Goal: Check status: Check status

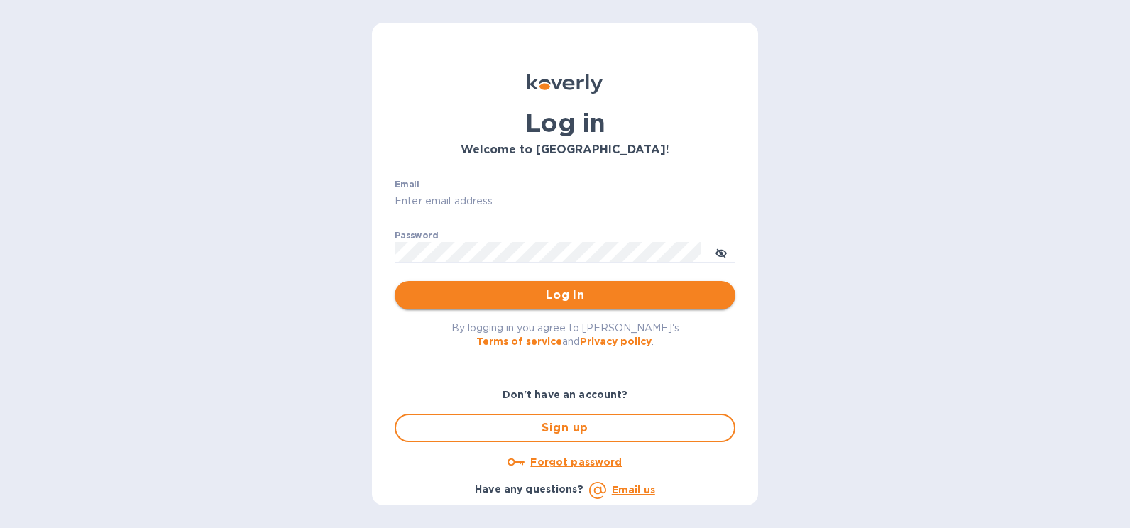
type input "[PERSON_NAME][EMAIL_ADDRESS][PERSON_NAME][DOMAIN_NAME]"
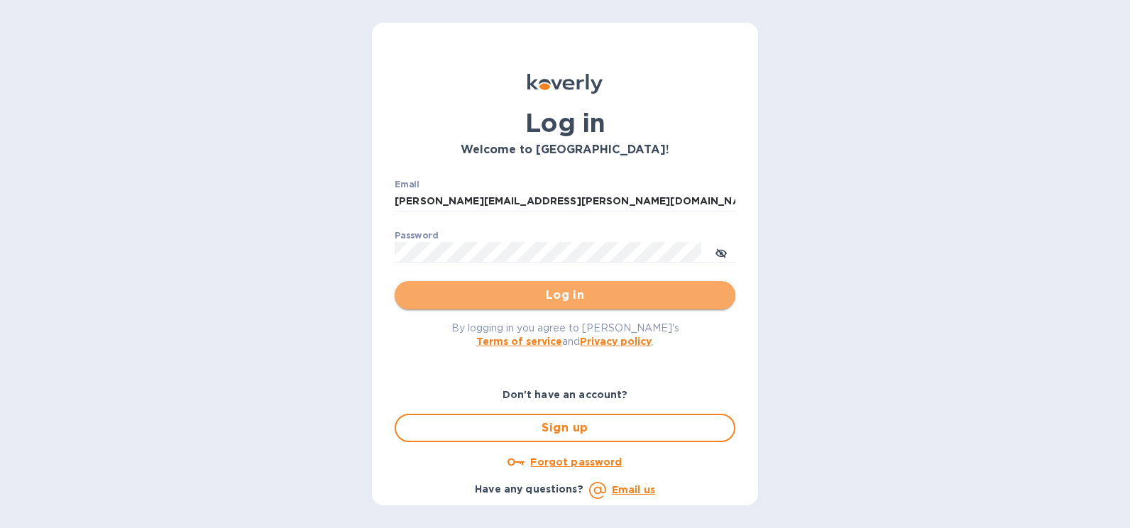
click at [615, 301] on span "Log in" at bounding box center [565, 295] width 318 height 17
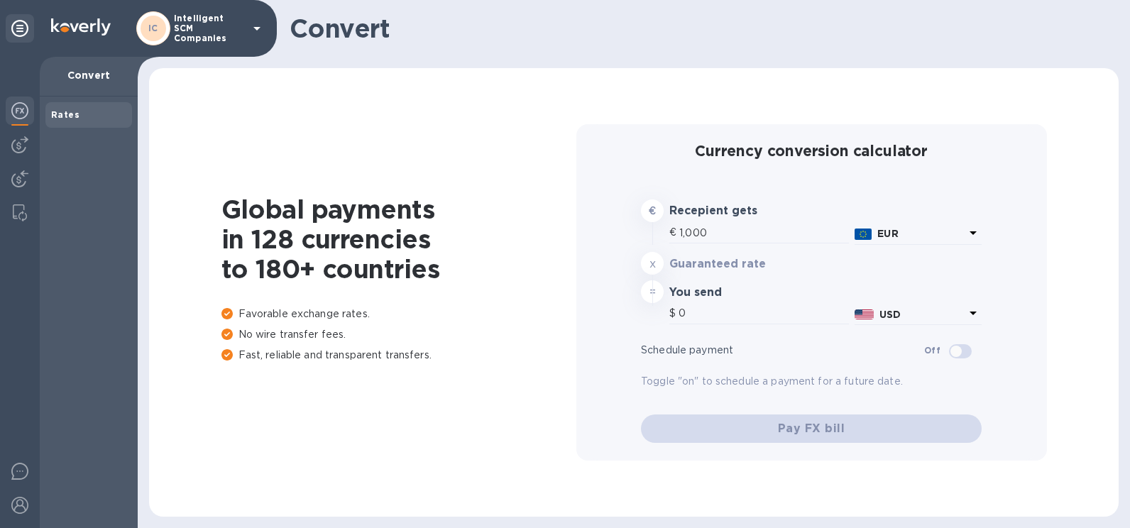
type input "1,167.01"
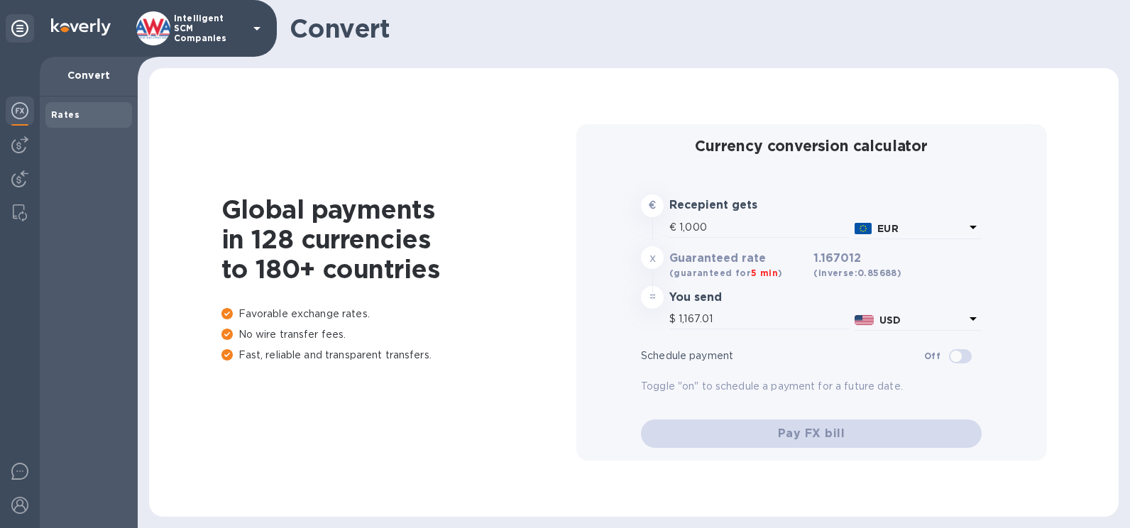
click at [182, 32] on p "Intelligent SCM Companies" at bounding box center [209, 28] width 71 height 30
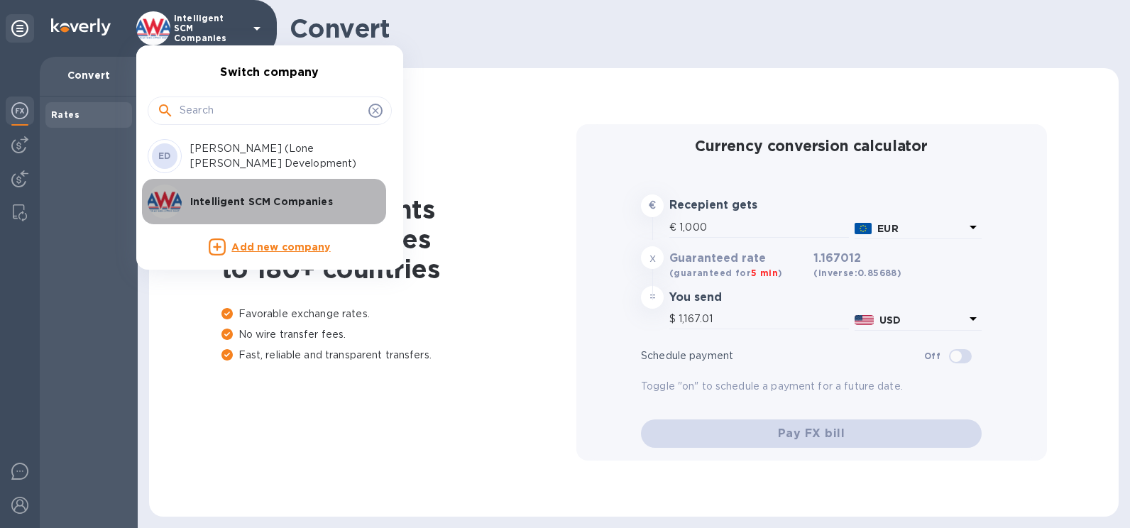
click at [194, 203] on p "Intelligent SCM Companies" at bounding box center [279, 201] width 179 height 14
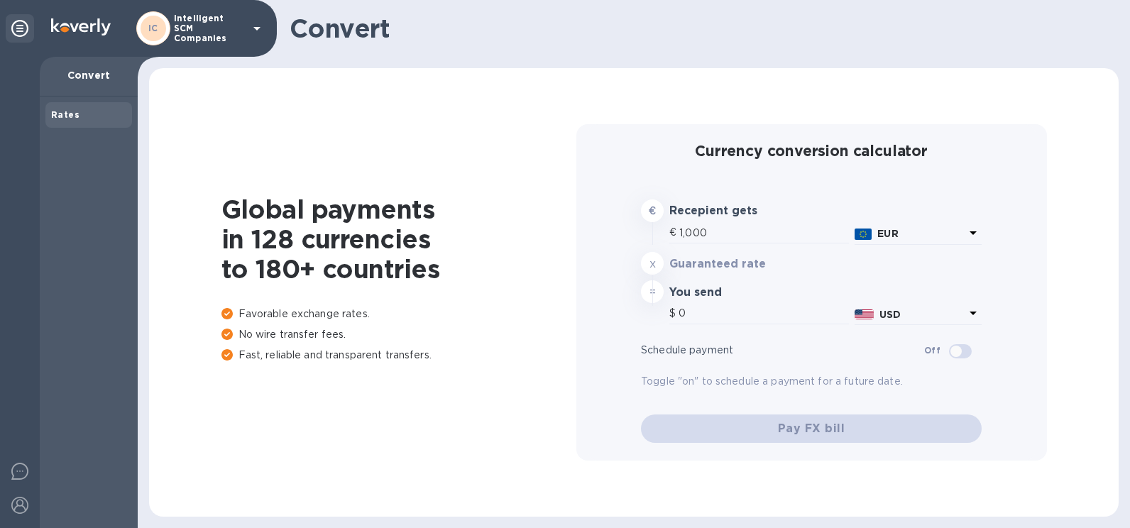
type input "1,167.01"
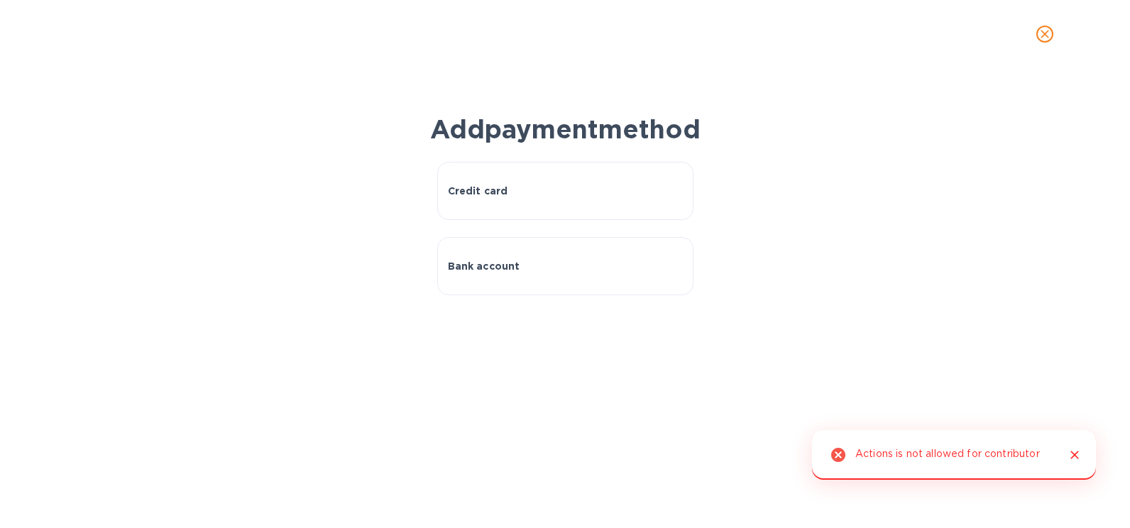
click at [1068, 453] on icon "Close" at bounding box center [1075, 455] width 14 height 14
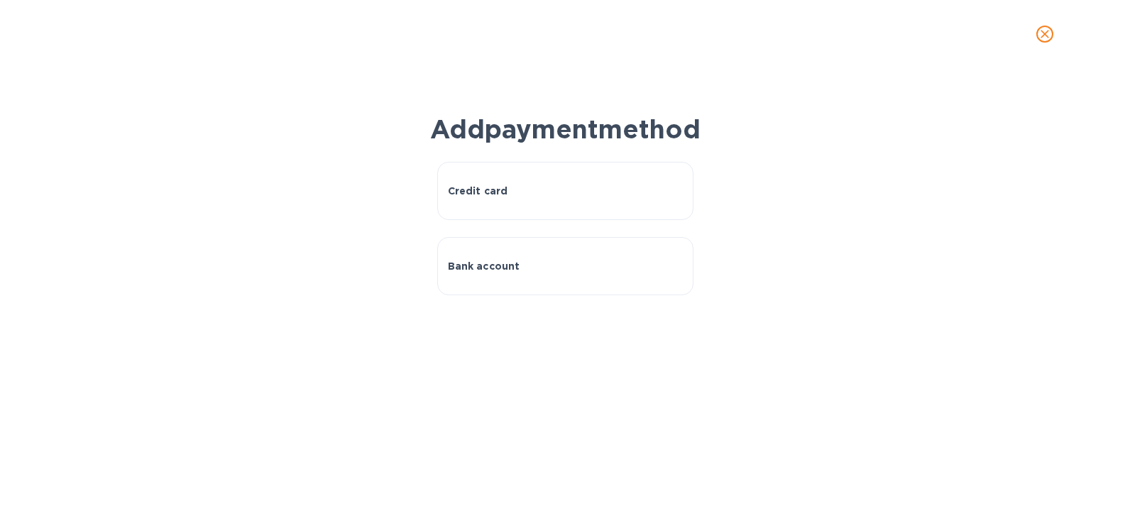
click at [1046, 34] on icon "close" at bounding box center [1045, 34] width 14 height 14
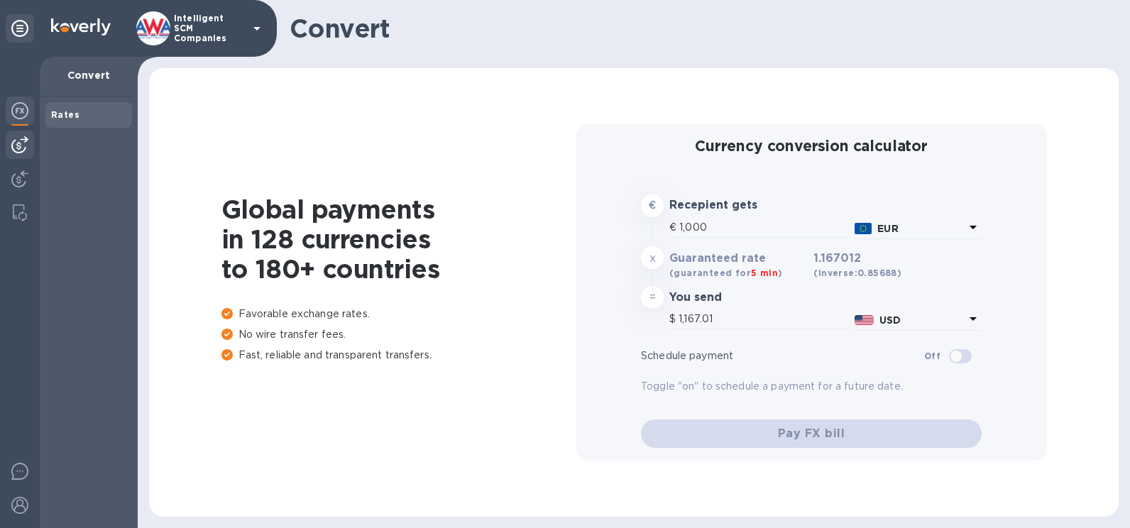
click at [31, 152] on div at bounding box center [20, 145] width 28 height 28
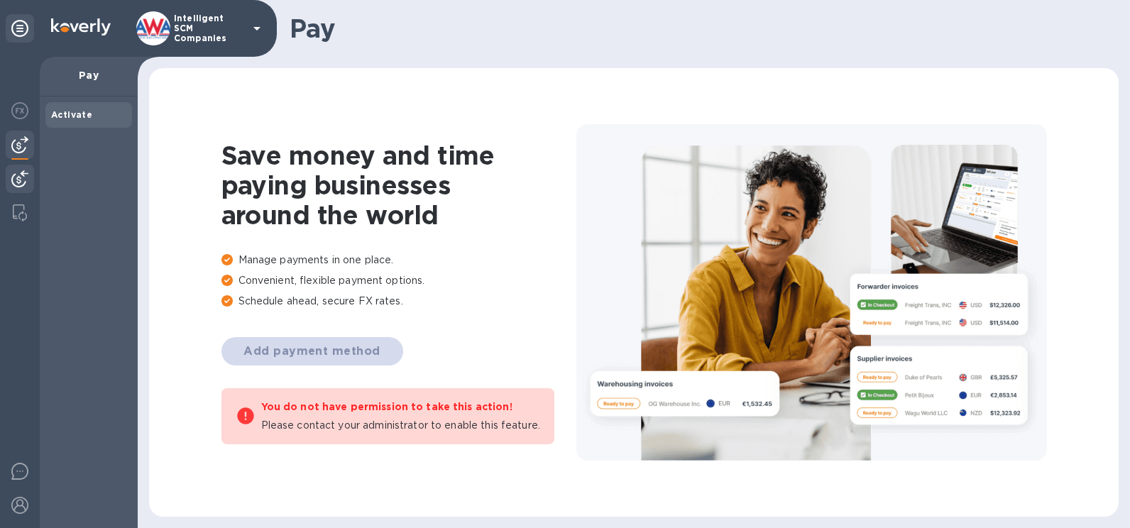
click at [18, 167] on div at bounding box center [20, 180] width 28 height 31
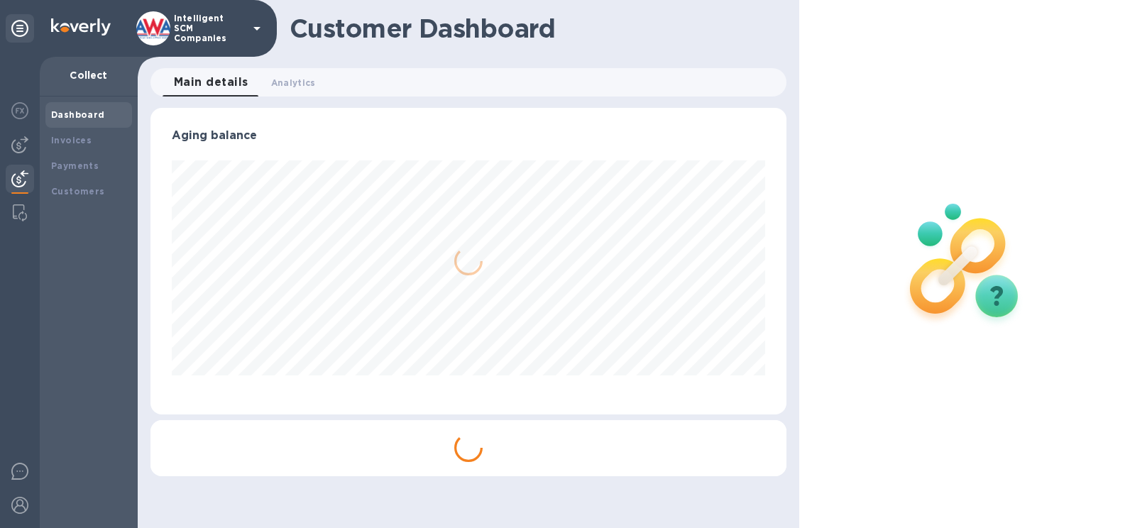
scroll to position [307, 636]
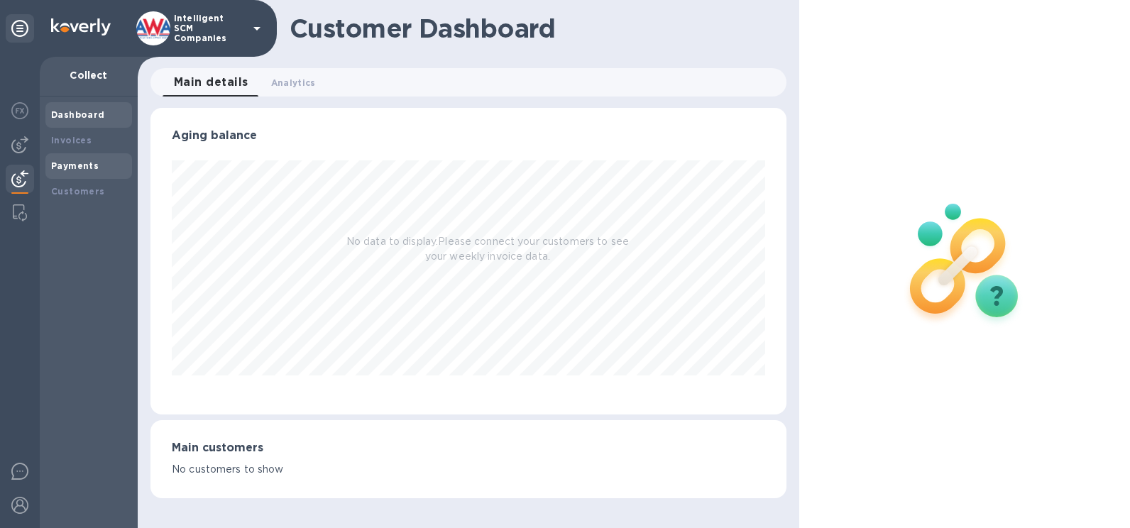
click at [59, 155] on div "Payments" at bounding box center [88, 166] width 87 height 26
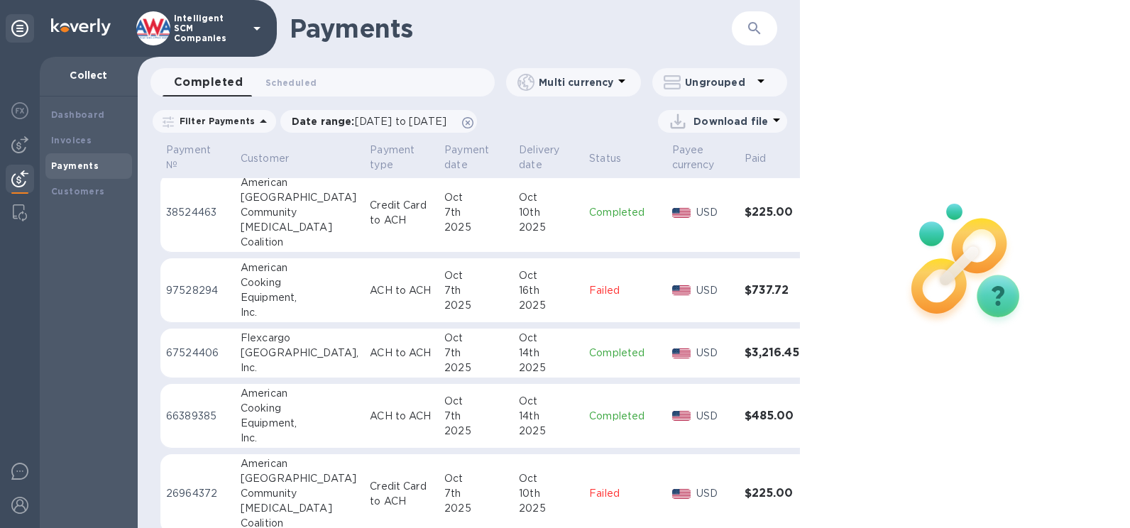
scroll to position [426, 0]
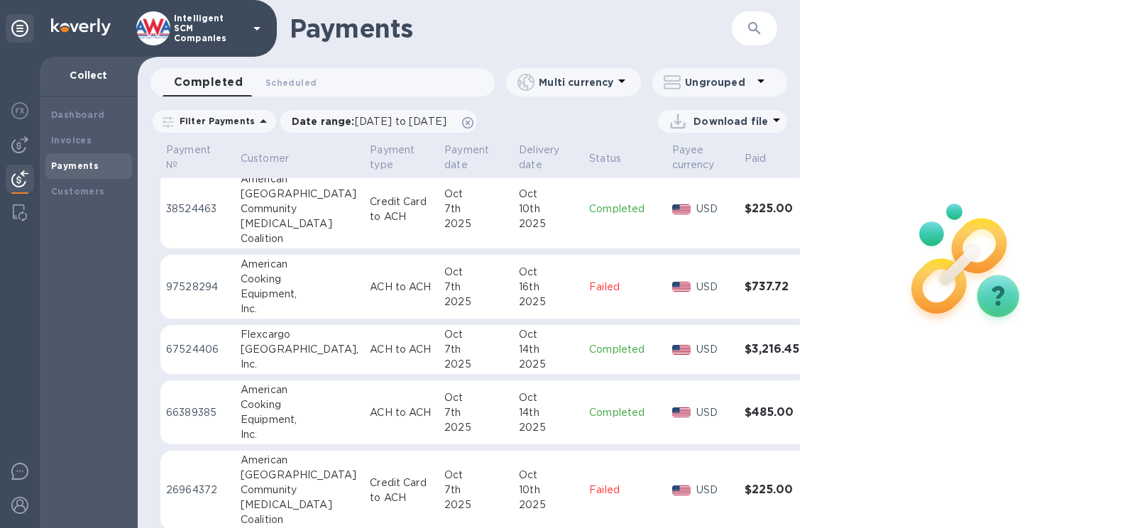
click at [250, 270] on div "American" at bounding box center [300, 264] width 118 height 15
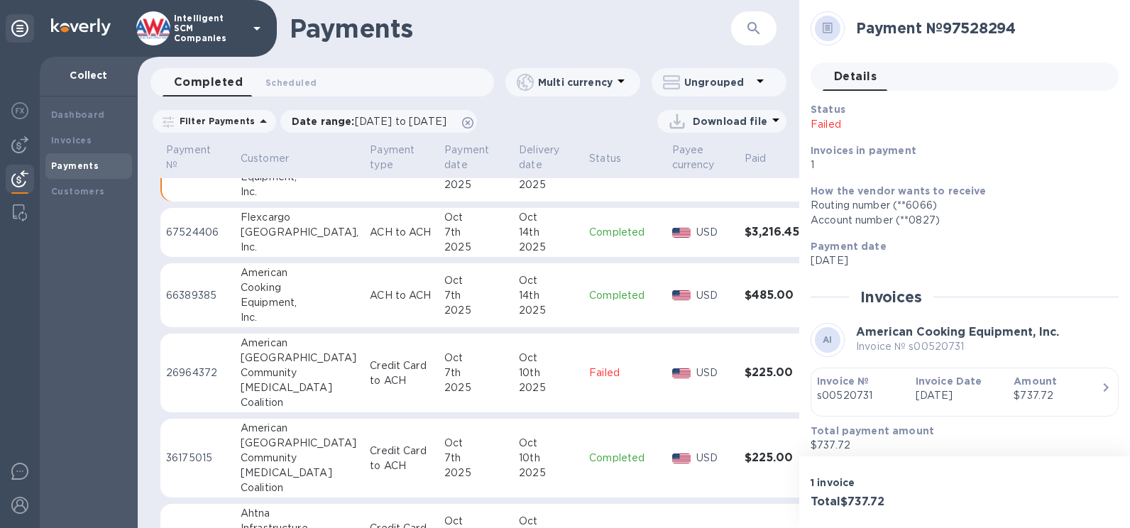
scroll to position [568, 0]
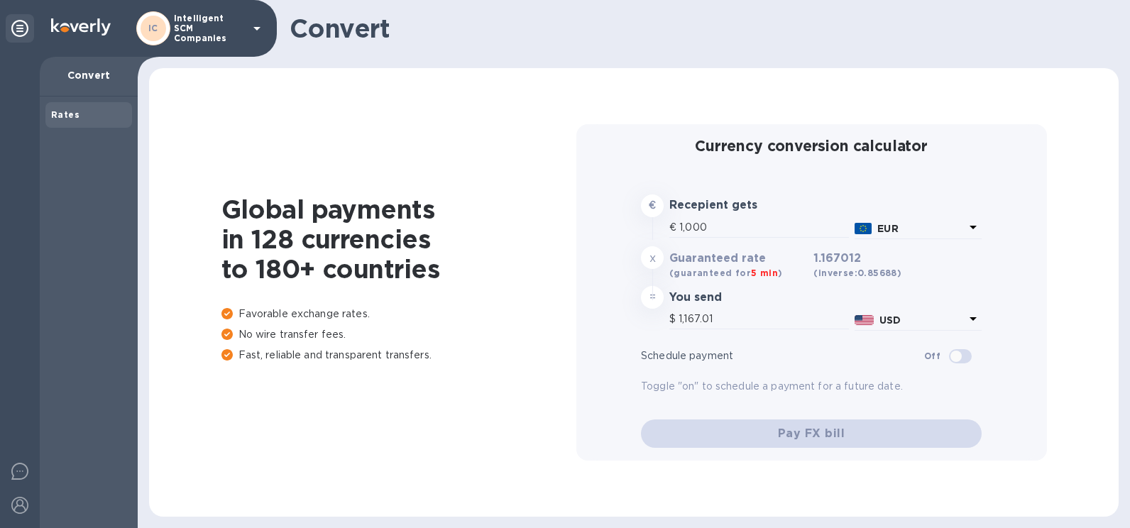
type input "1,167.01"
click at [16, 505] on img at bounding box center [19, 505] width 17 height 17
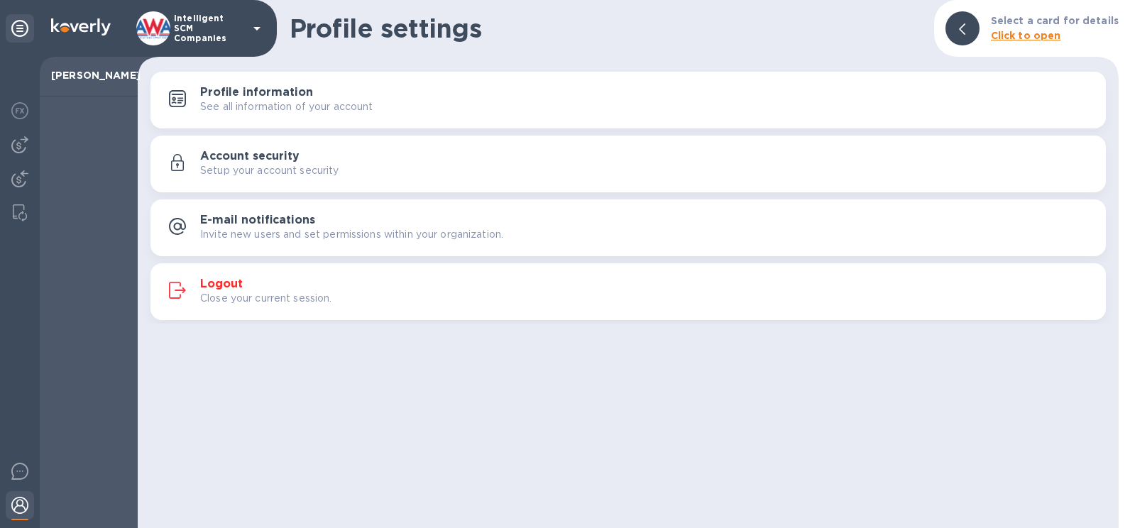
click at [307, 299] on p "Close your current session." at bounding box center [266, 298] width 132 height 15
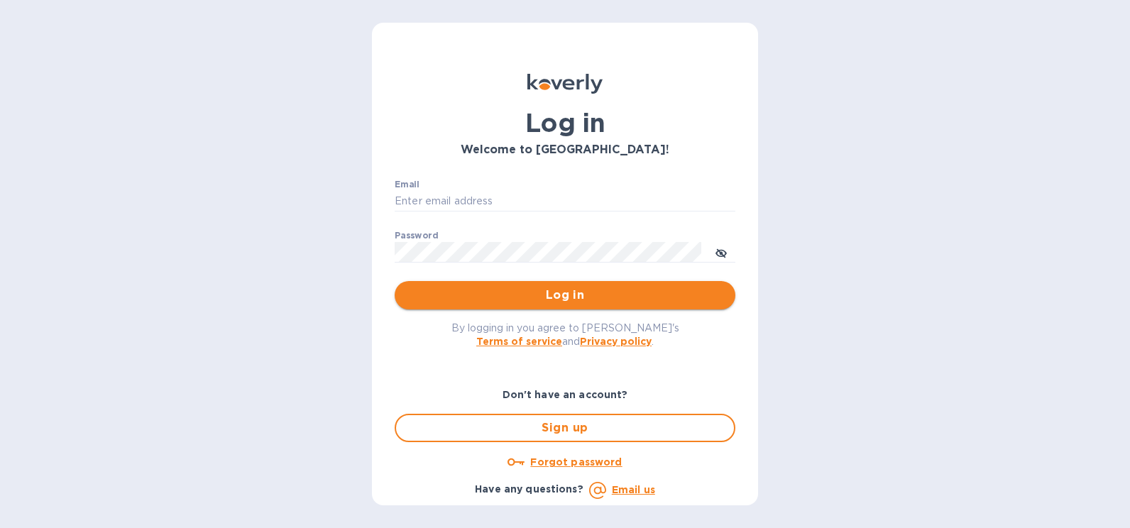
type input "[PERSON_NAME][EMAIL_ADDRESS][PERSON_NAME][DOMAIN_NAME]"
click at [622, 302] on span "Log in" at bounding box center [565, 295] width 318 height 17
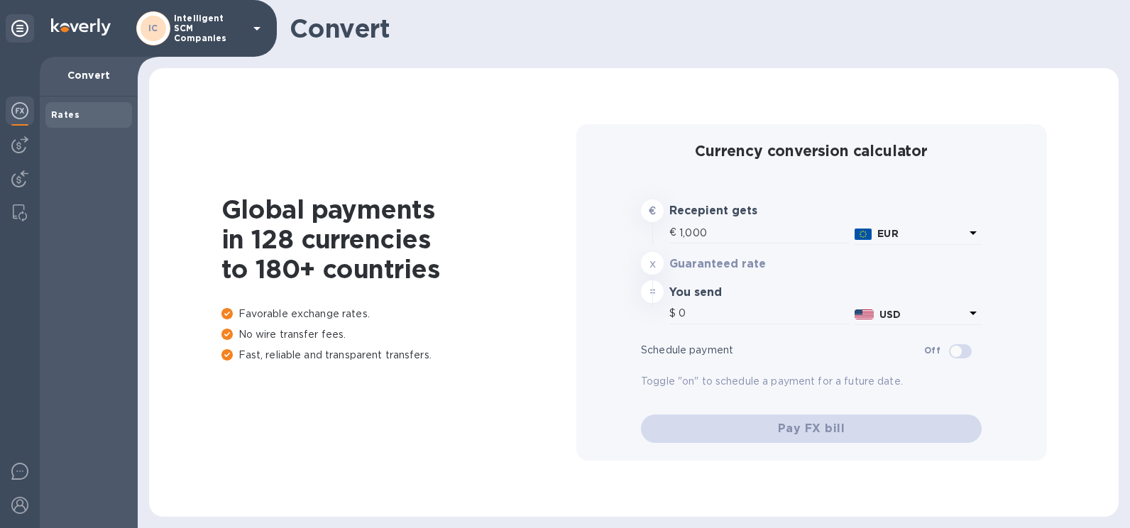
type input "1,167.01"
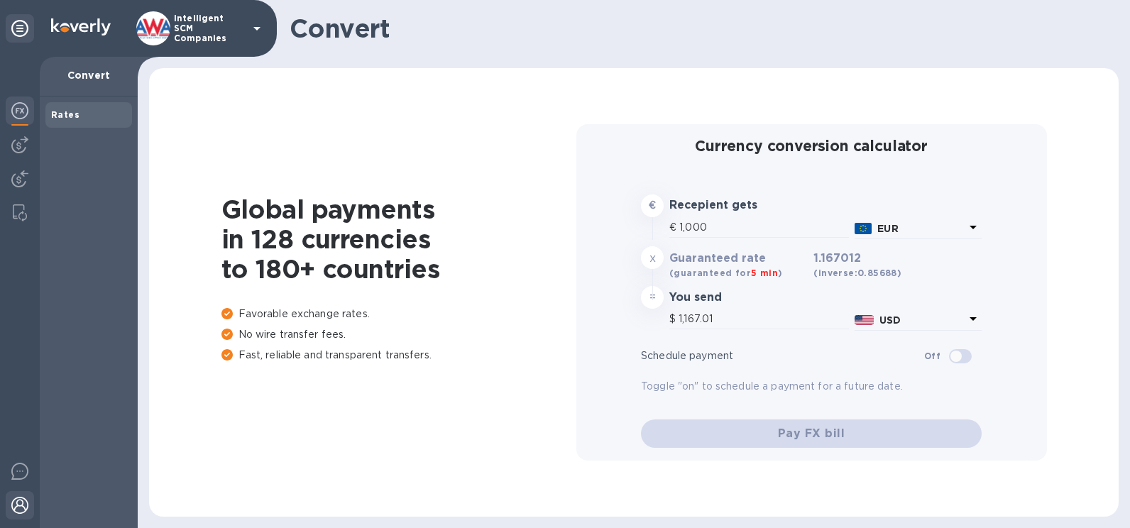
click at [24, 502] on img at bounding box center [19, 505] width 17 height 17
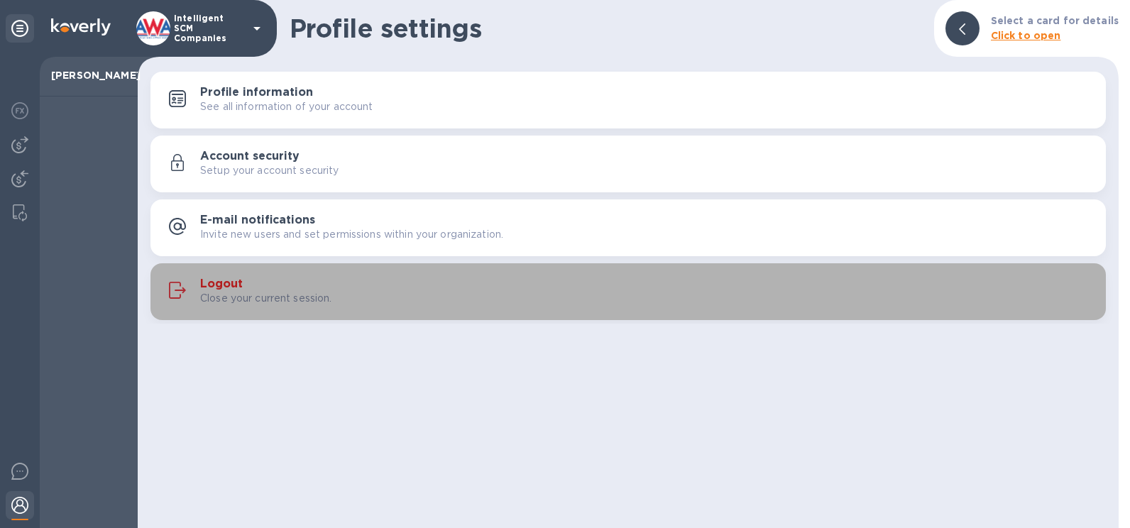
click at [269, 285] on div "Logout Close your current session." at bounding box center [647, 292] width 894 height 28
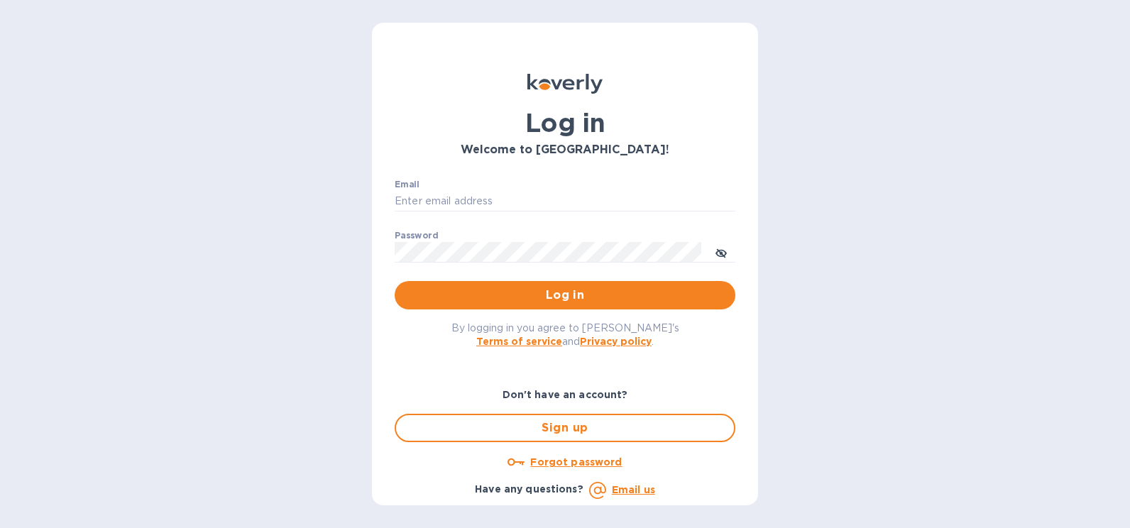
type input "[PERSON_NAME][EMAIL_ADDRESS][PERSON_NAME][DOMAIN_NAME]"
click at [588, 304] on span "Log in" at bounding box center [565, 295] width 318 height 17
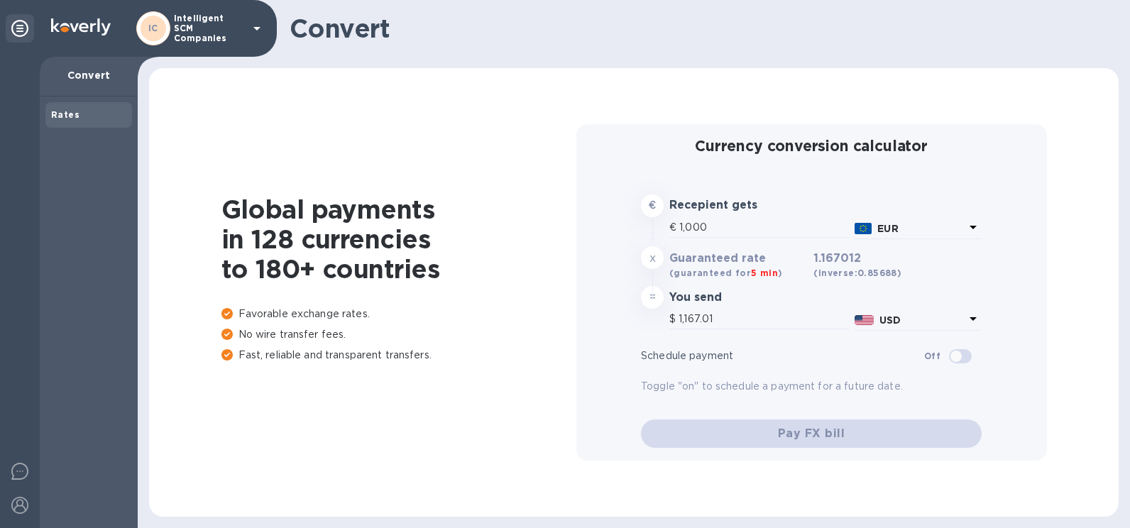
type input "1,167.01"
